Goal: Task Accomplishment & Management: Manage account settings

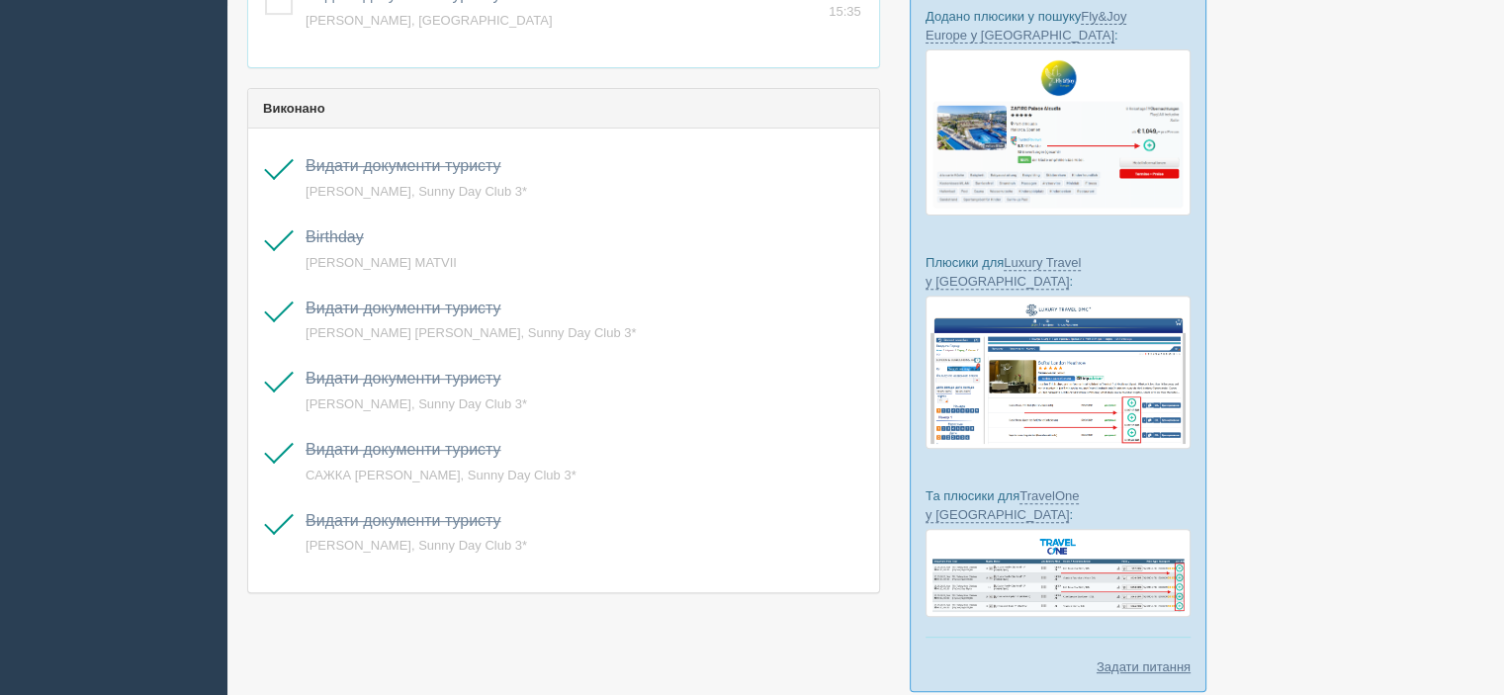
scroll to position [656, 0]
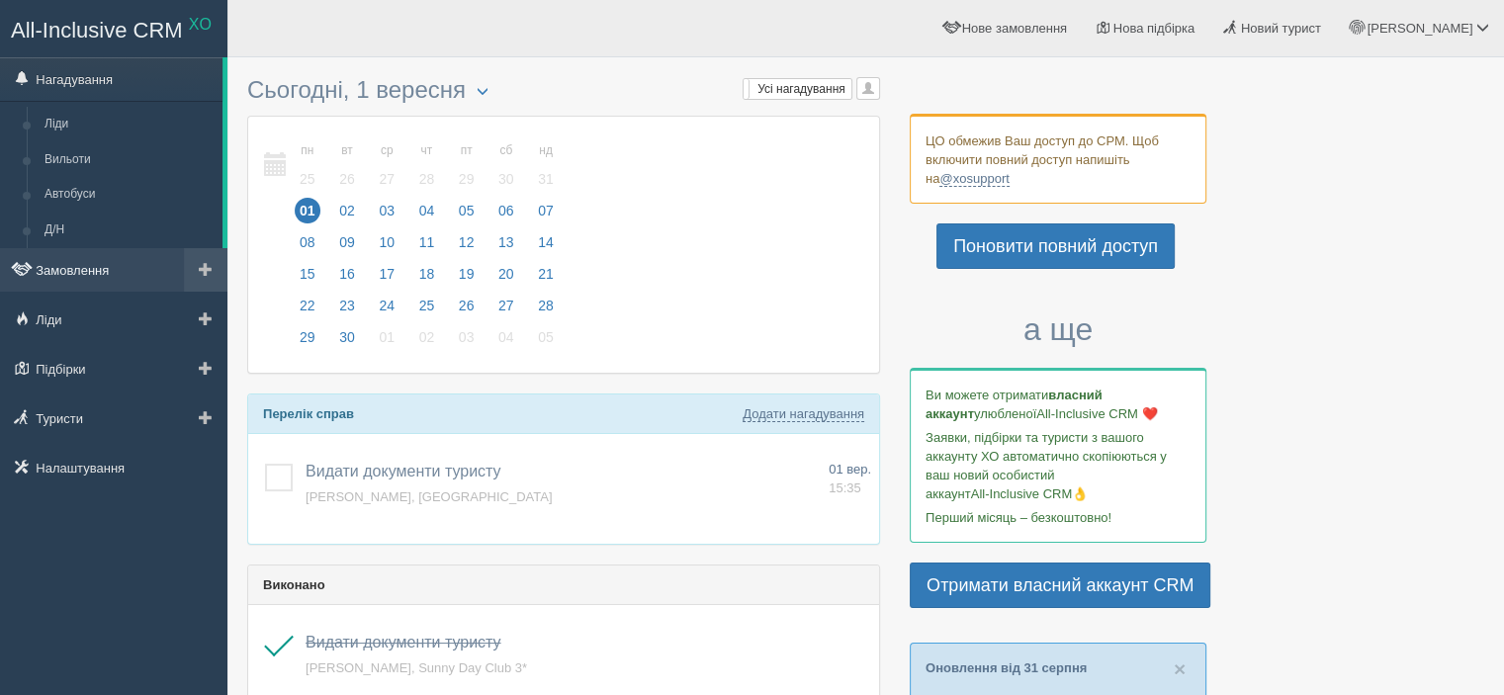
click at [102, 264] on link "Замовлення" at bounding box center [113, 270] width 227 height 44
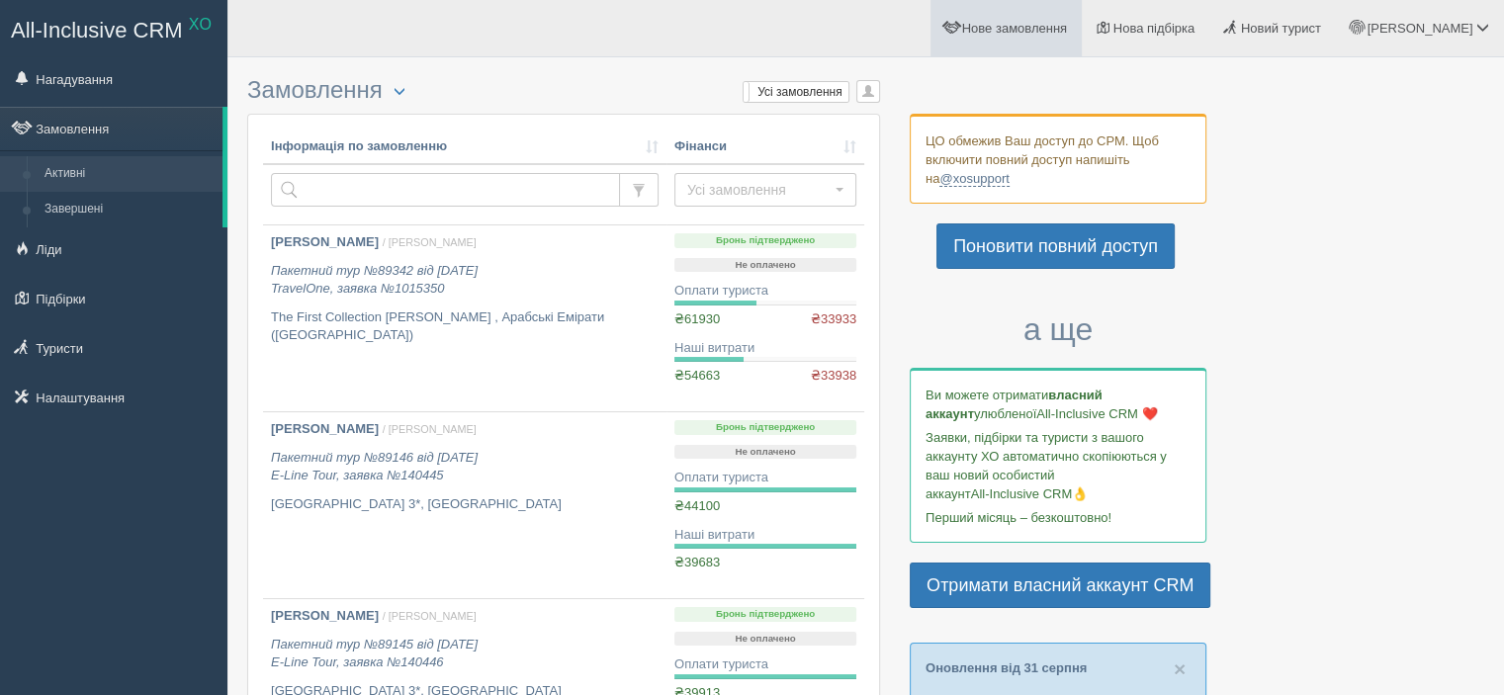
click at [1067, 33] on span "Нове замовлення" at bounding box center [1014, 28] width 105 height 15
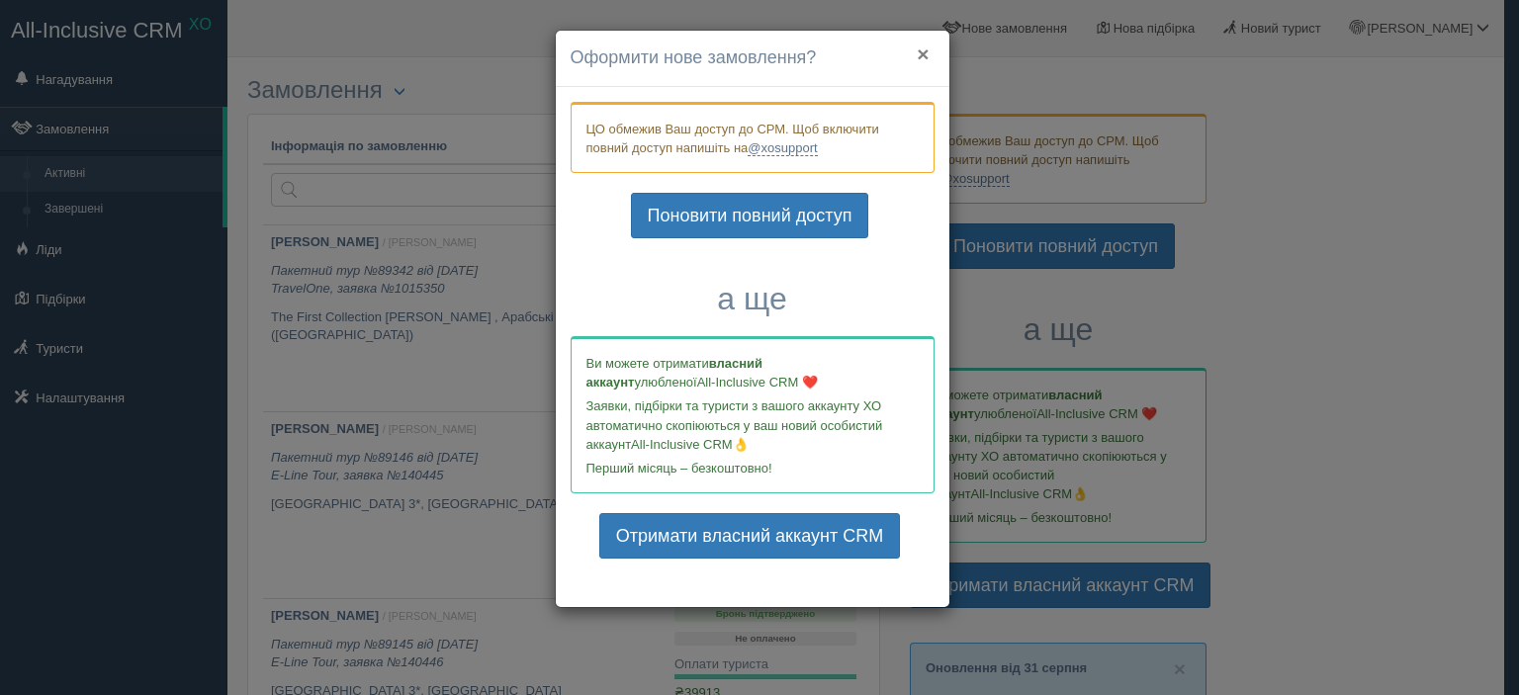
click at [918, 50] on button "×" at bounding box center [923, 54] width 12 height 21
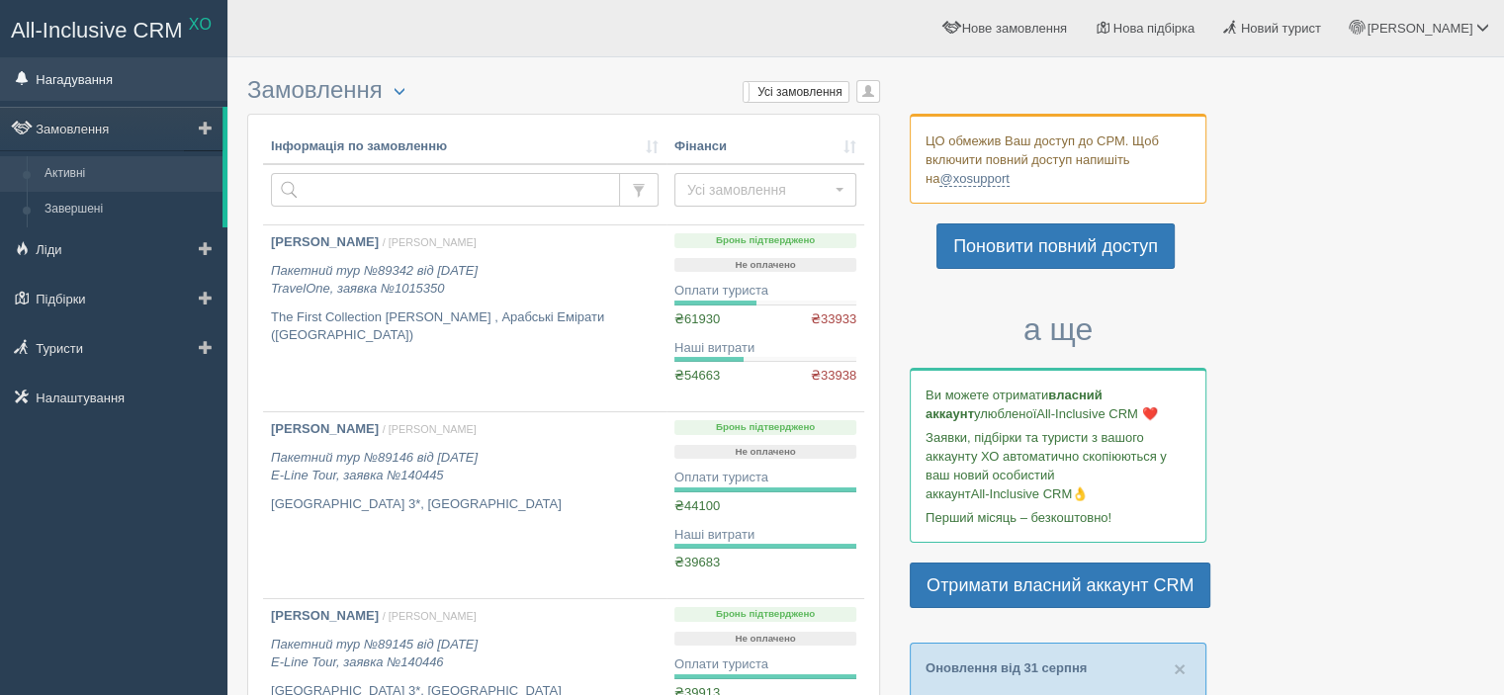
click at [76, 81] on link "Нагадування" at bounding box center [113, 79] width 227 height 44
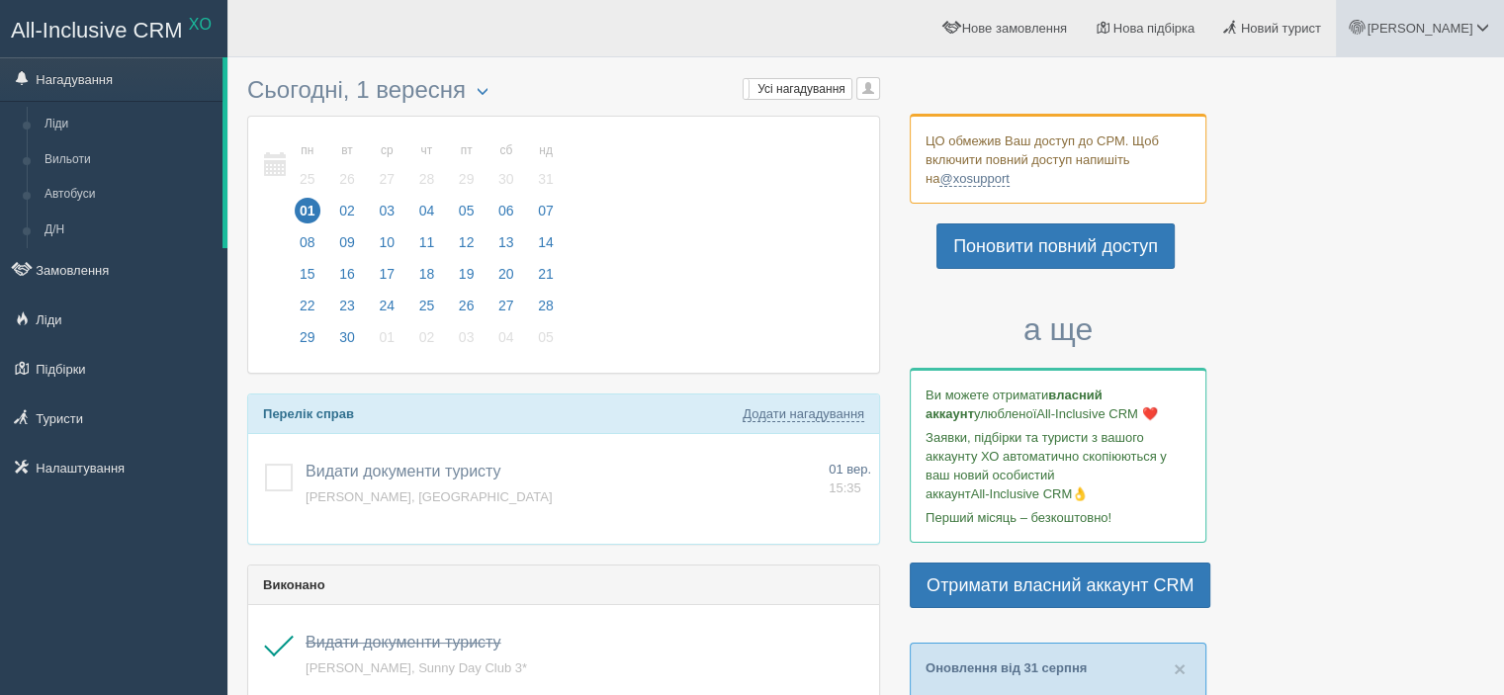
click at [1475, 17] on link "[PERSON_NAME]" at bounding box center [1420, 28] width 168 height 56
click at [1343, 249] on link "Вихід" at bounding box center [1396, 256] width 216 height 43
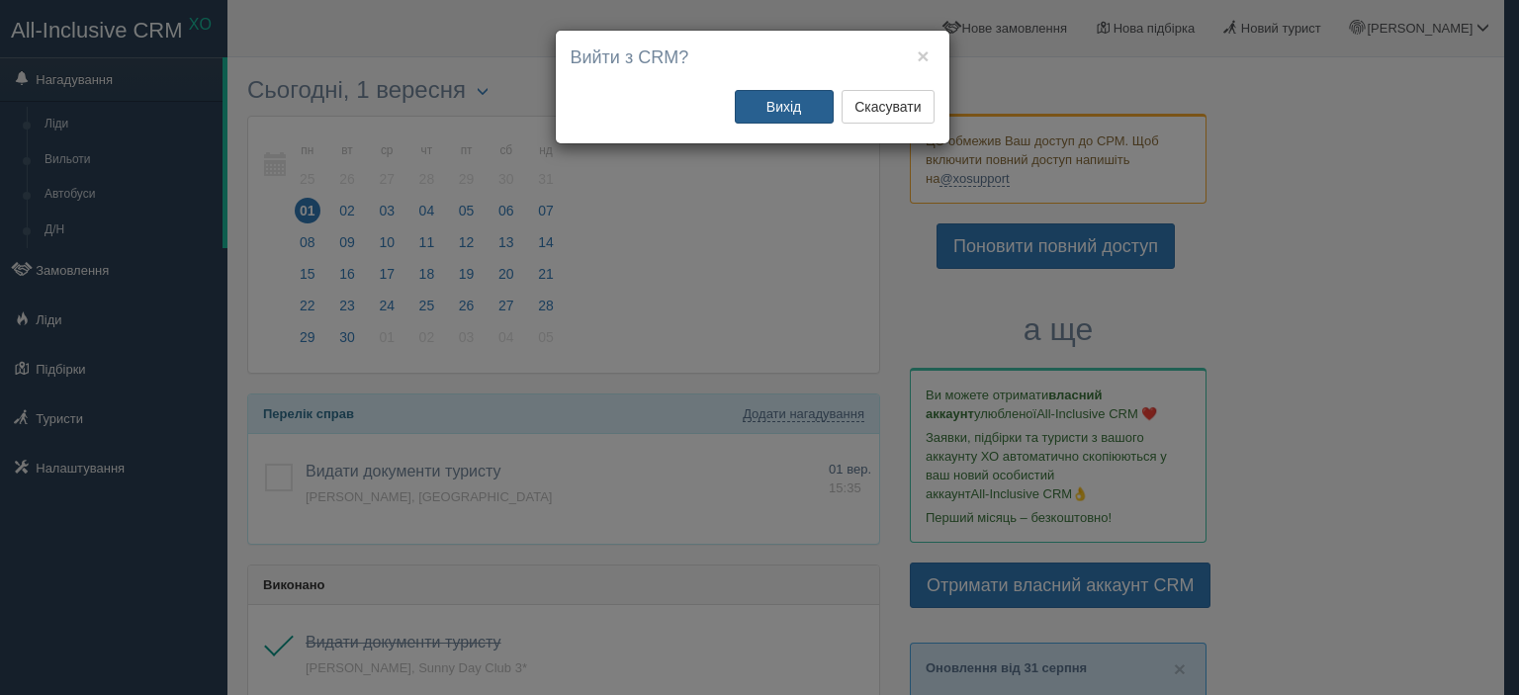
click at [783, 102] on button "Вихід" at bounding box center [784, 107] width 99 height 34
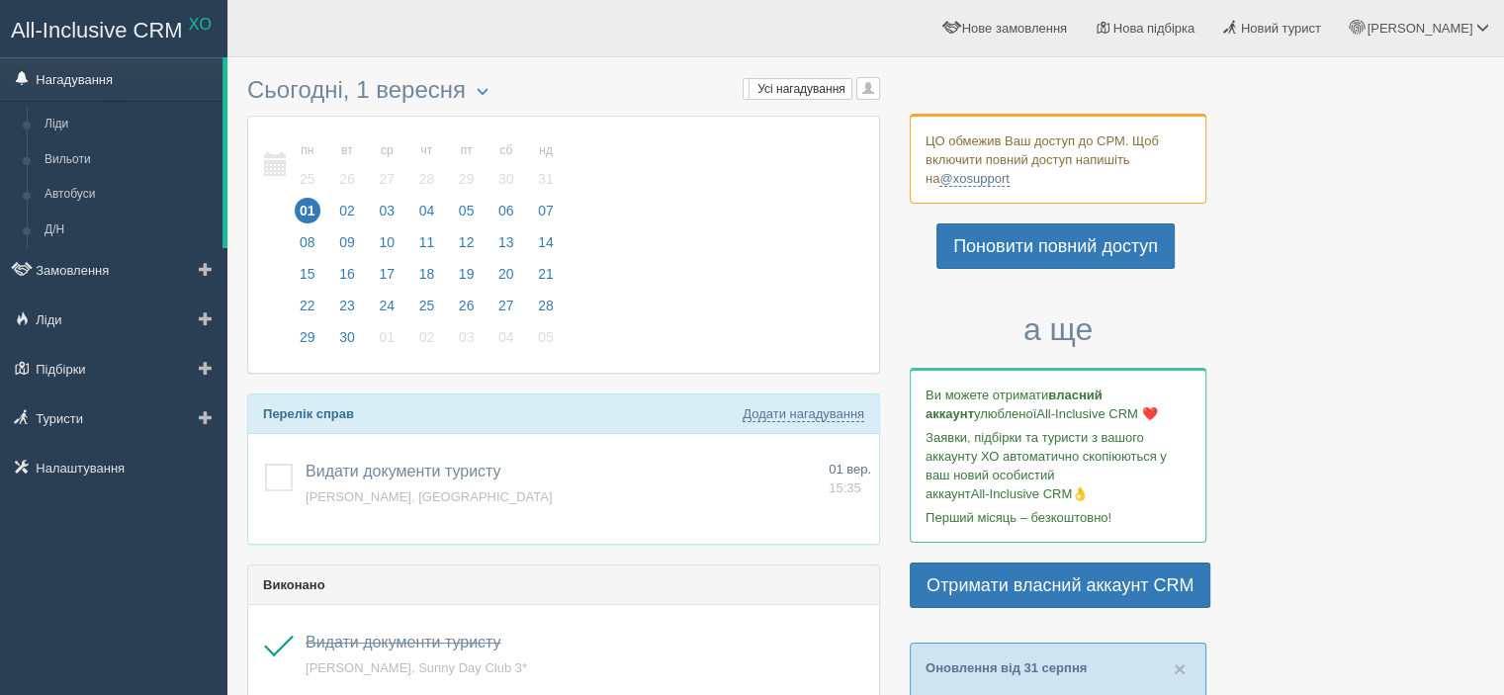
click at [107, 81] on link "Нагадування" at bounding box center [111, 79] width 222 height 44
click at [953, 180] on link "@xosupport" at bounding box center [973, 179] width 69 height 16
click at [1067, 26] on span "Нове замовлення" at bounding box center [1014, 28] width 105 height 15
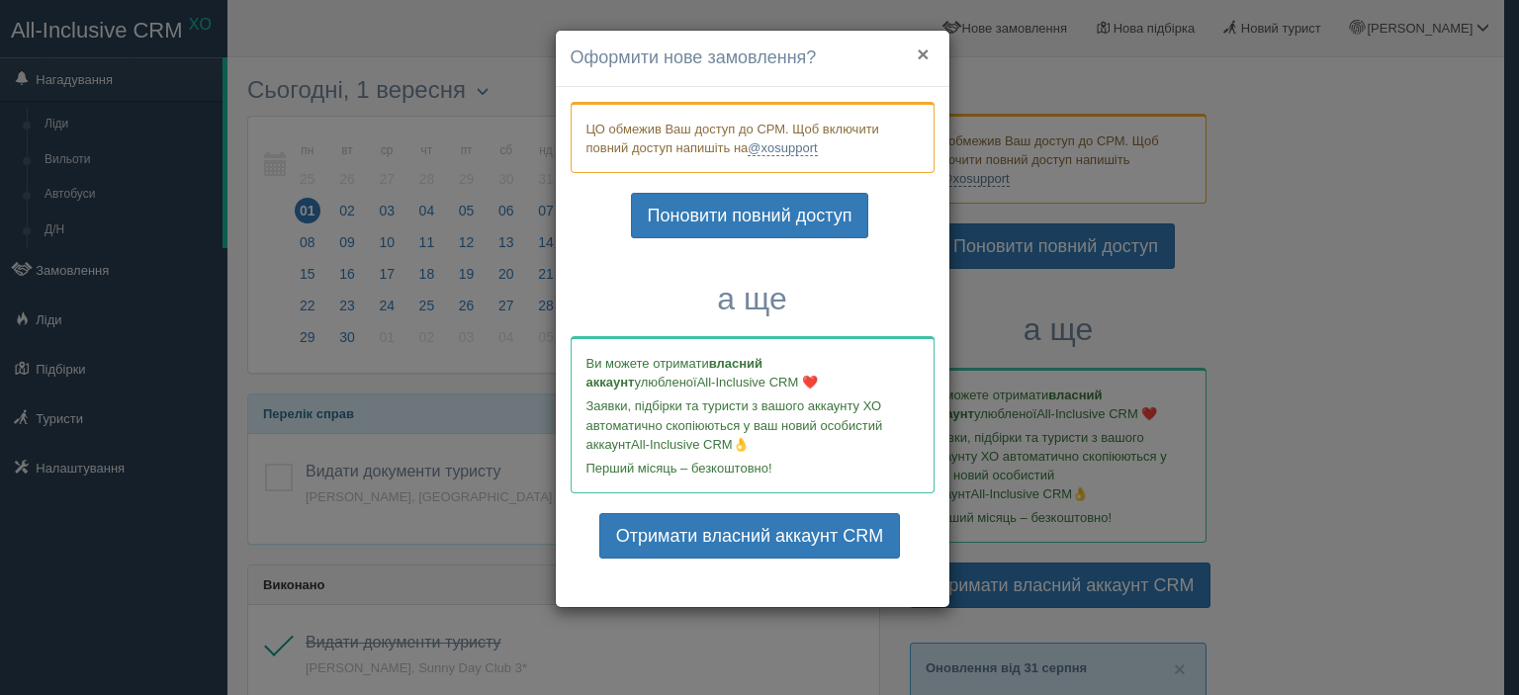
click at [922, 51] on button "×" at bounding box center [923, 54] width 12 height 21
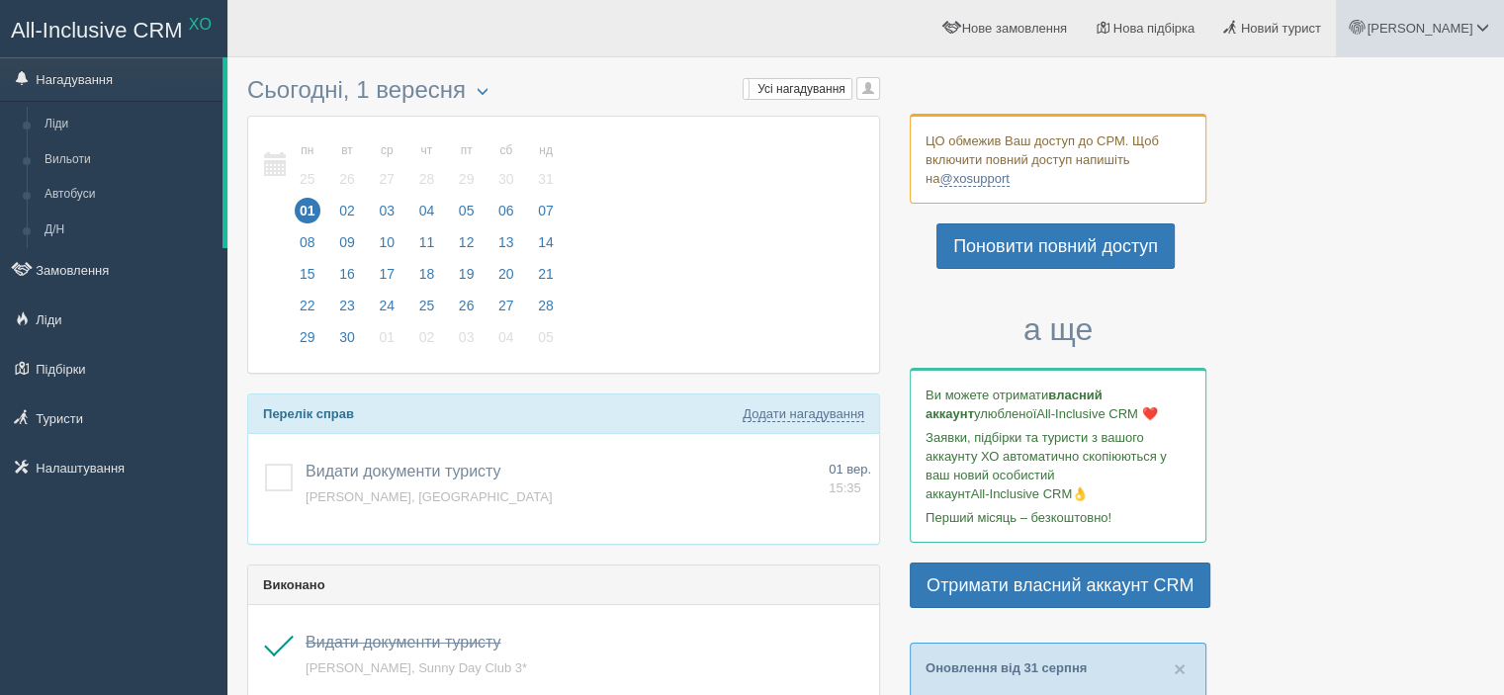
click at [1465, 23] on span "[PERSON_NAME]" at bounding box center [1420, 28] width 106 height 15
click at [1336, 256] on link "Вихід" at bounding box center [1396, 256] width 216 height 43
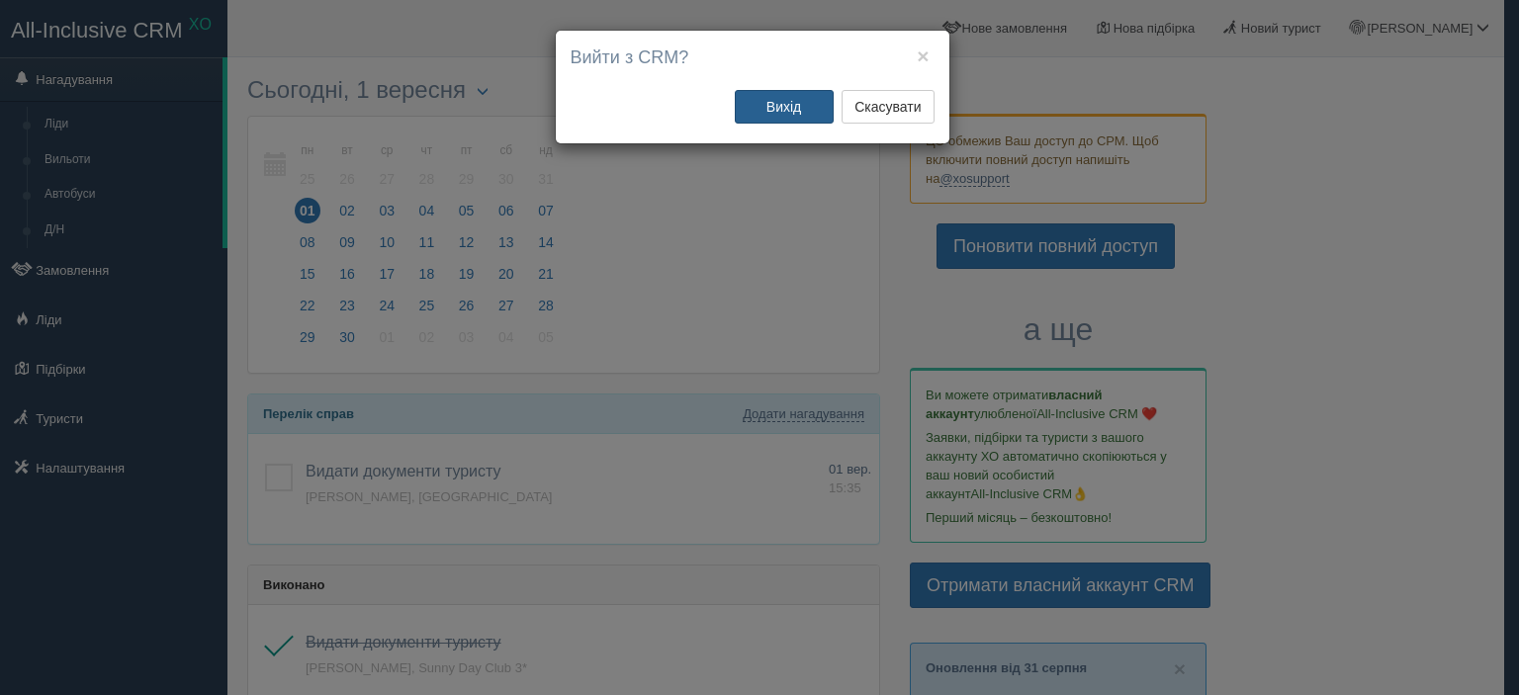
click at [807, 104] on button "Вихід" at bounding box center [784, 107] width 99 height 34
